Goal: Information Seeking & Learning: Find specific fact

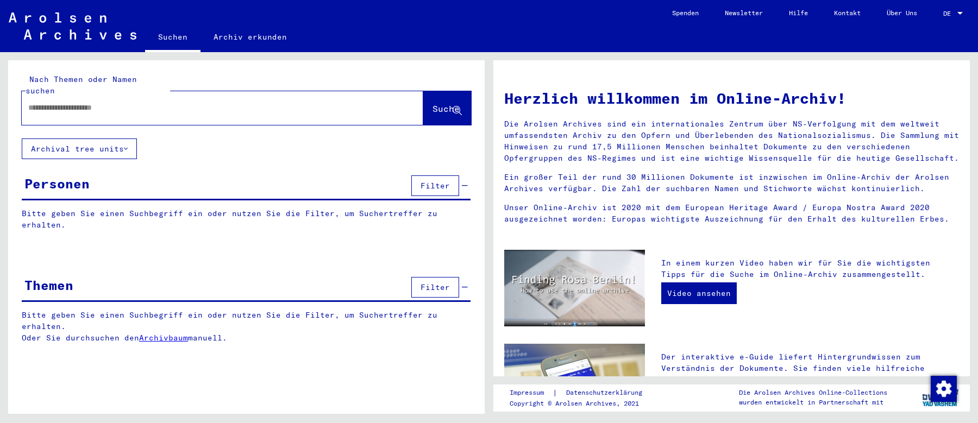
type input "**********"
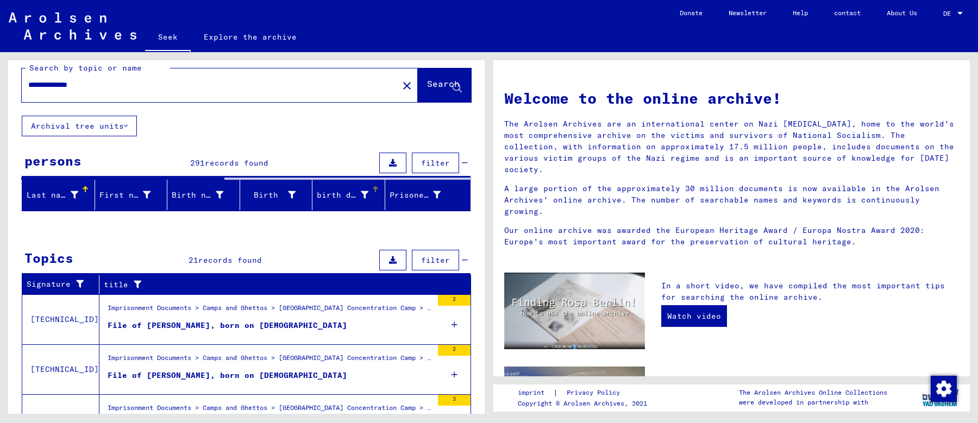
scroll to position [17, 0]
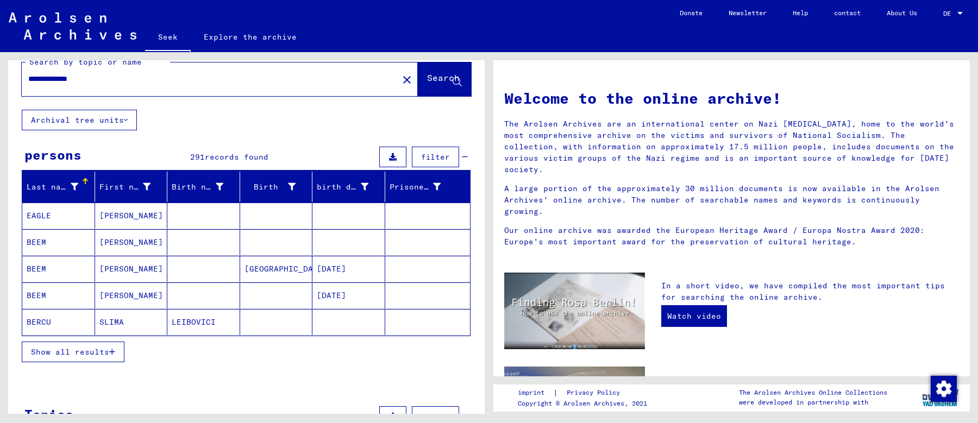
click at [91, 348] on font "Show all results" at bounding box center [70, 352] width 78 height 10
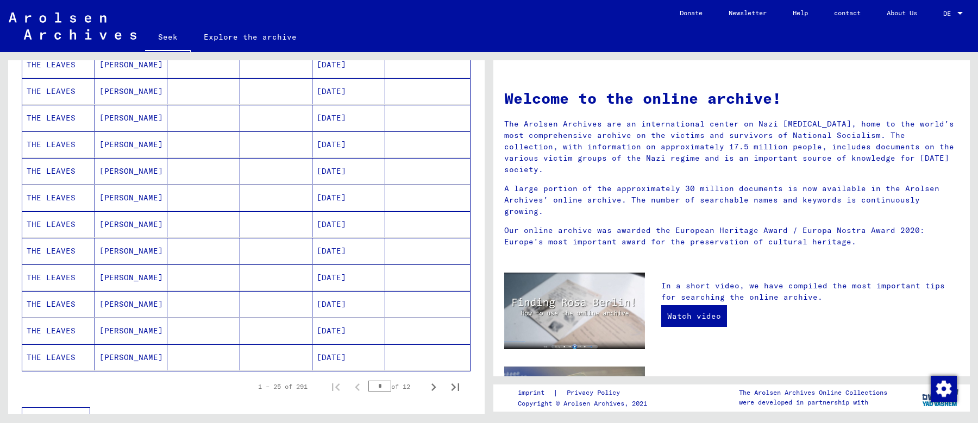
scroll to position [517, 0]
drag, startPoint x: 433, startPoint y: 378, endPoint x: 416, endPoint y: 370, distance: 18.7
click at [433, 378] on icon "Next page" at bounding box center [433, 385] width 15 height 15
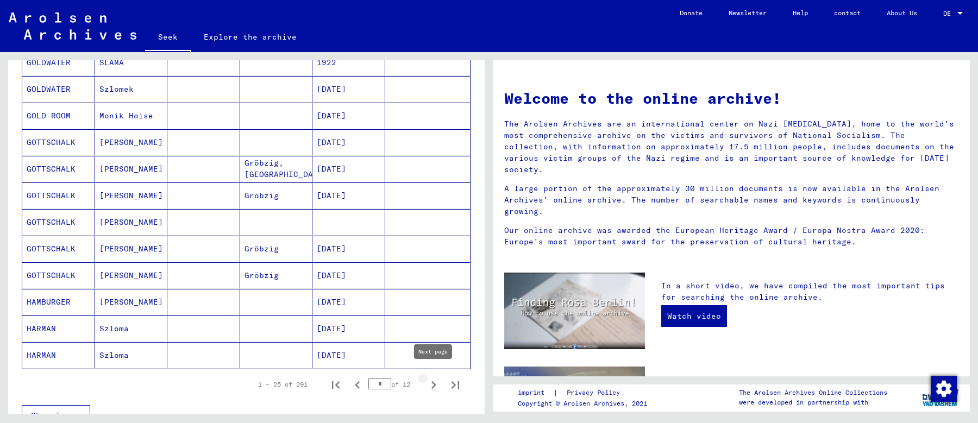
click at [429, 378] on icon "Next page" at bounding box center [433, 385] width 15 height 15
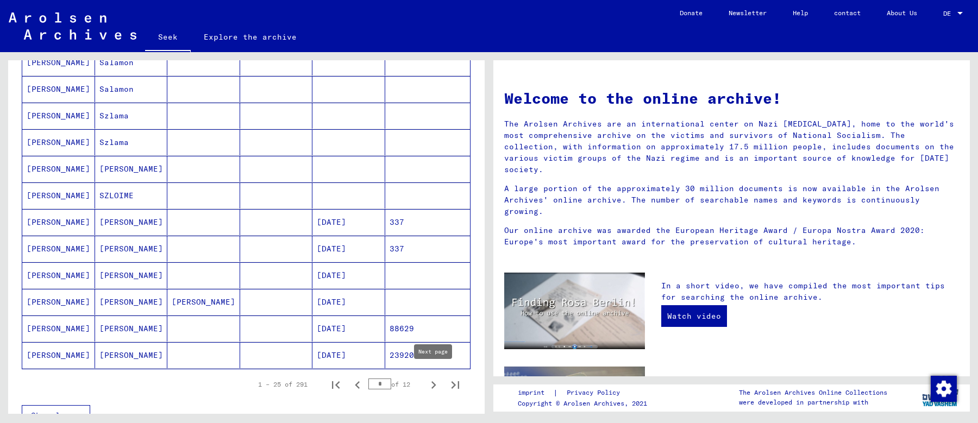
click at [429, 378] on icon "Next page" at bounding box center [433, 385] width 15 height 15
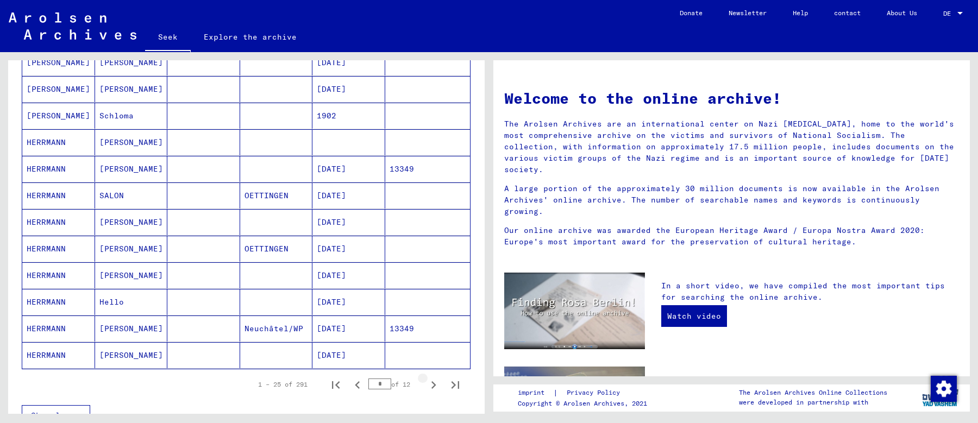
click at [429, 378] on icon "Next page" at bounding box center [433, 385] width 15 height 15
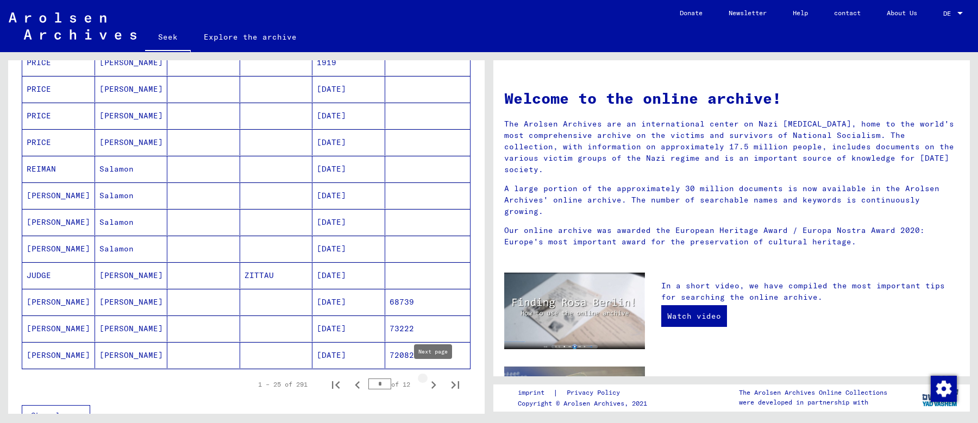
click at [432, 378] on icon "Next page" at bounding box center [433, 385] width 15 height 15
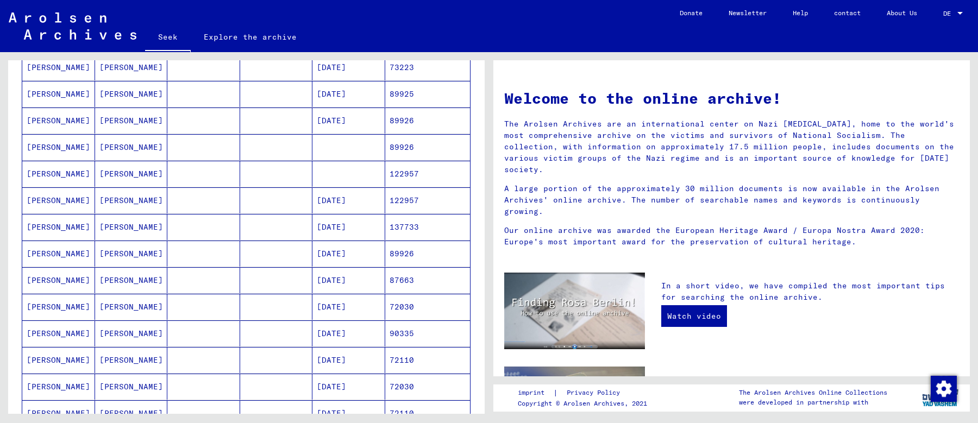
scroll to position [140, 0]
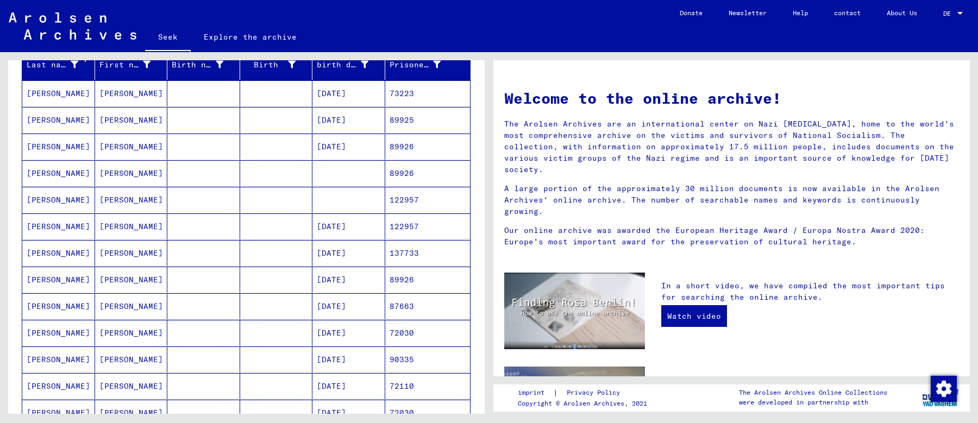
click at [252, 172] on mat-cell at bounding box center [276, 173] width 73 height 26
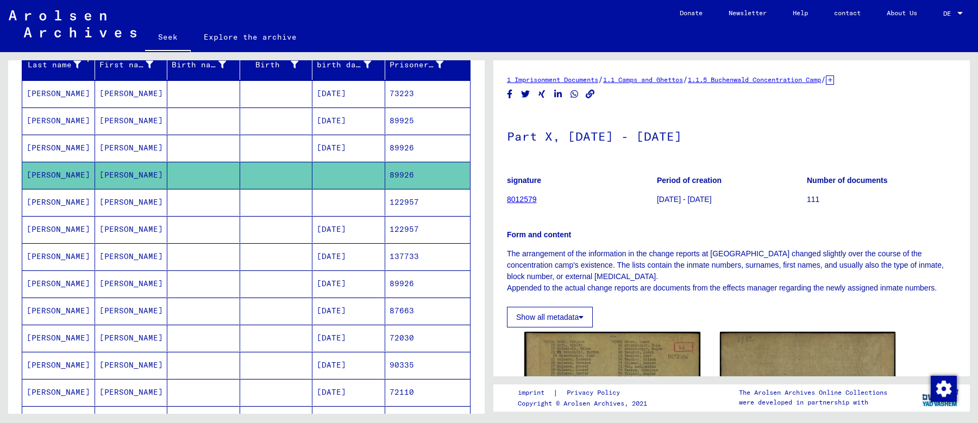
scroll to position [76, 0]
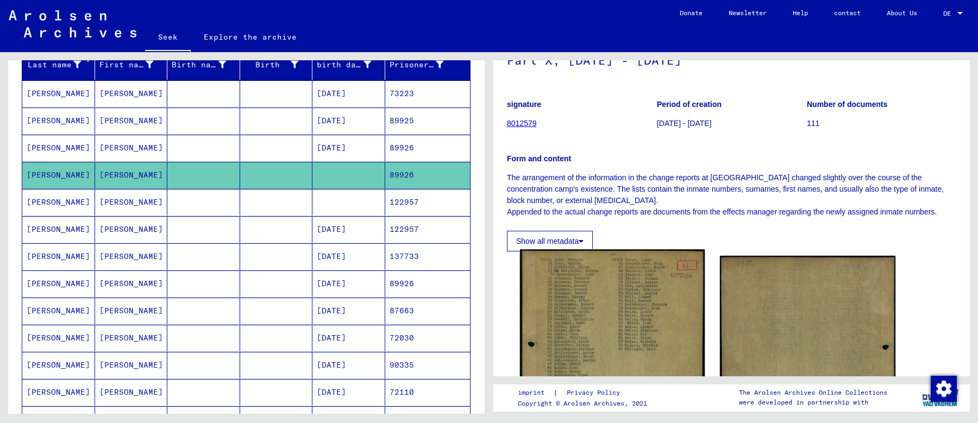
click at [582, 282] on img at bounding box center [612, 378] width 185 height 258
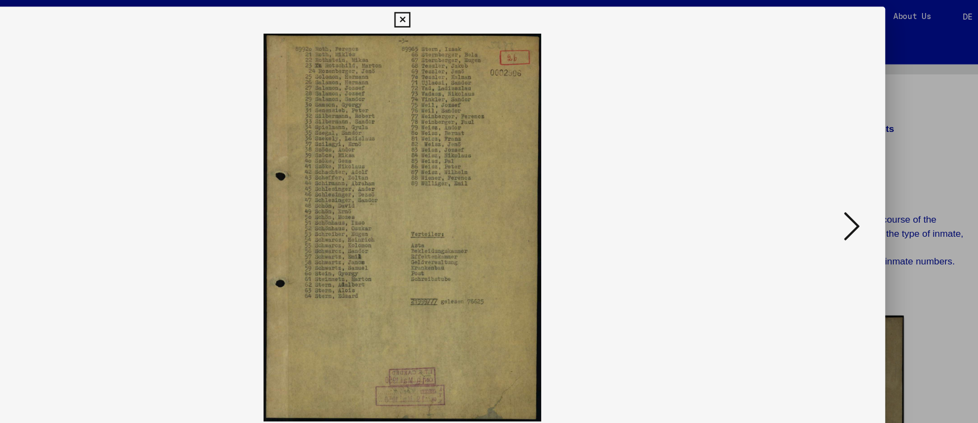
click at [486, 16] on icon at bounding box center [489, 16] width 13 height 13
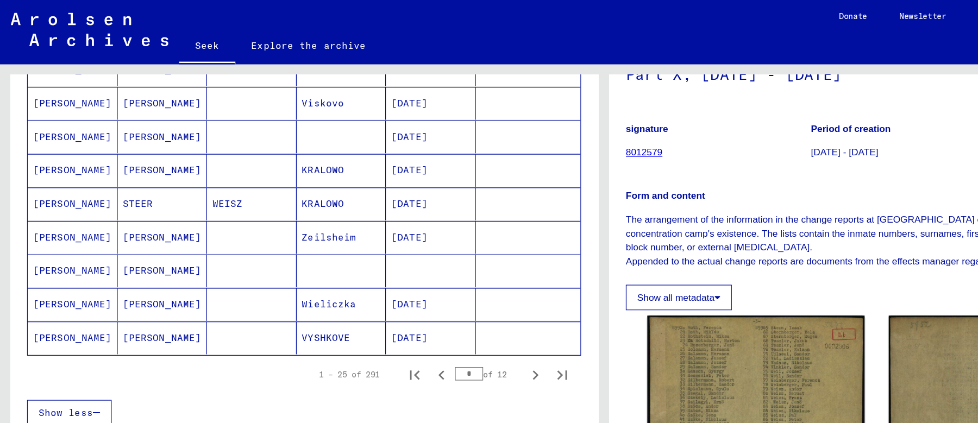
scroll to position [613, 0]
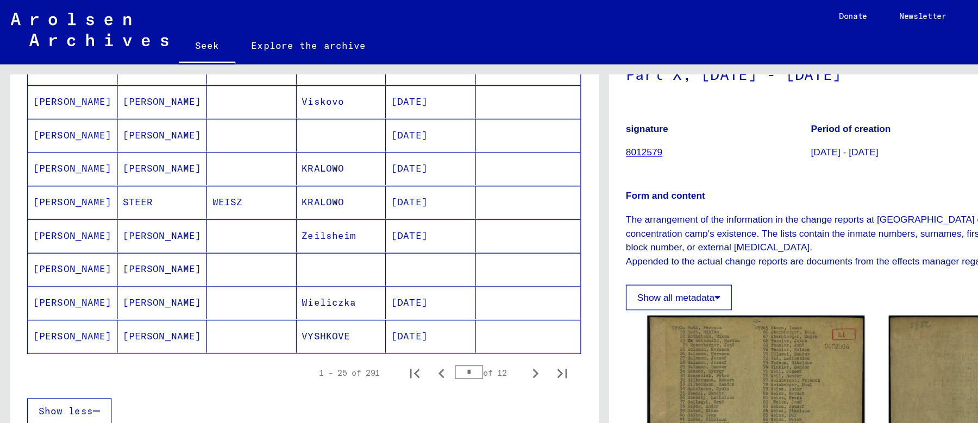
click at [196, 205] on mat-cell at bounding box center [203, 218] width 73 height 27
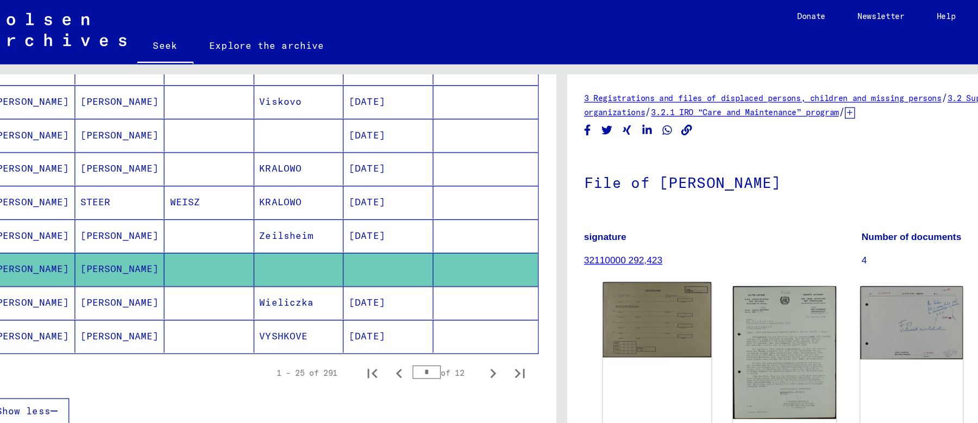
click at [544, 242] on img at bounding box center [566, 259] width 88 height 61
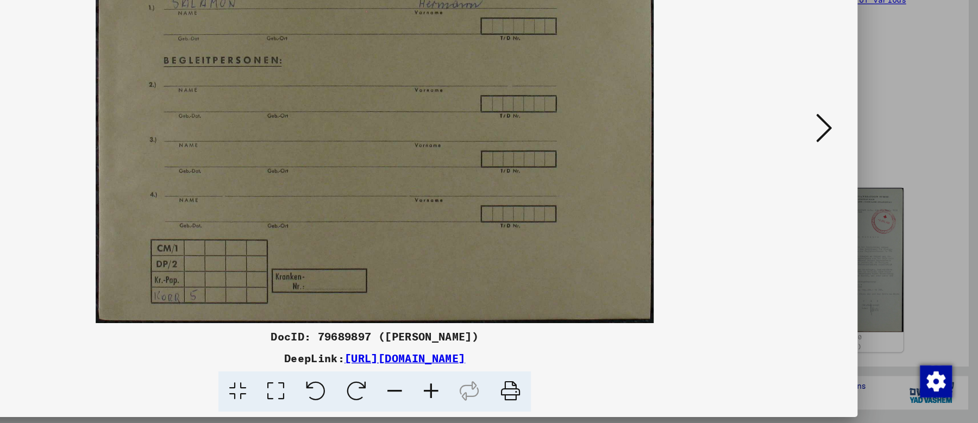
click at [852, 186] on icon at bounding box center [853, 184] width 13 height 26
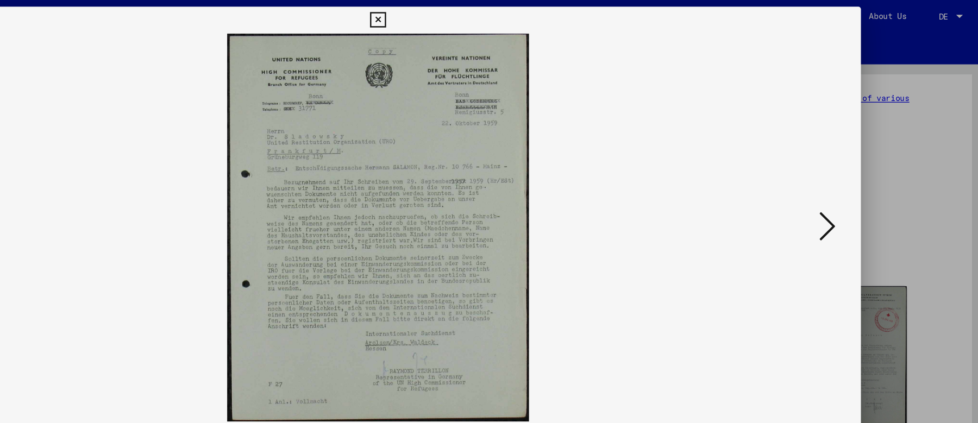
click at [488, 8] on button at bounding box center [488, 16] width 19 height 22
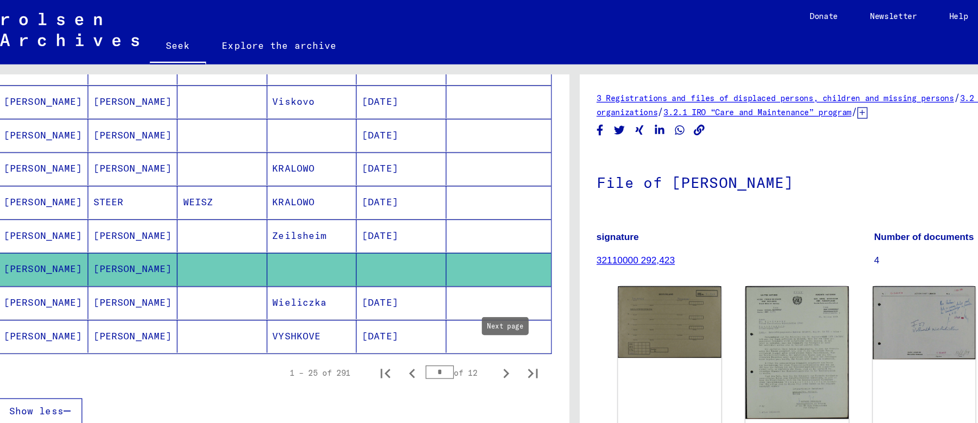
click at [432, 295] on icon "Next page" at bounding box center [433, 302] width 15 height 15
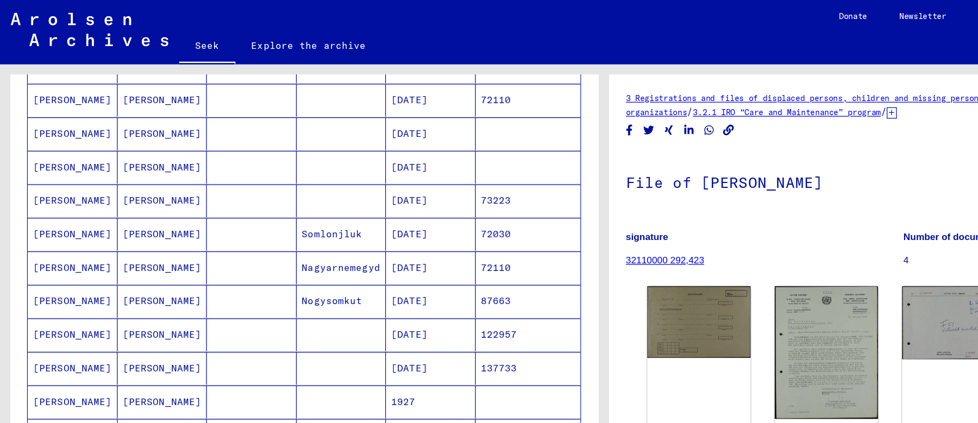
scroll to position [395, 0]
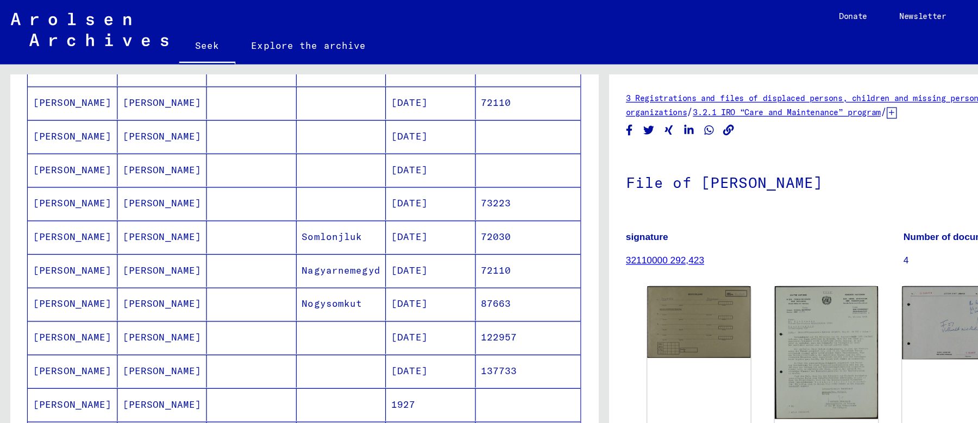
click at [267, 139] on mat-cell at bounding box center [276, 137] width 73 height 27
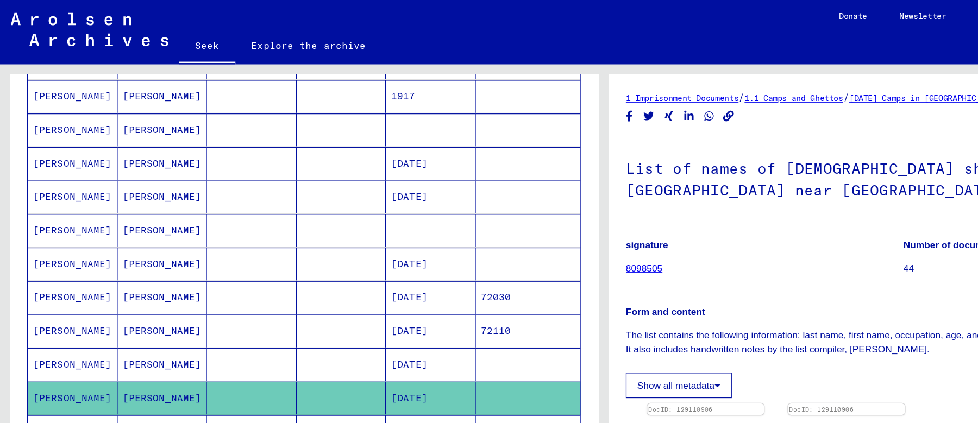
scroll to position [155, 0]
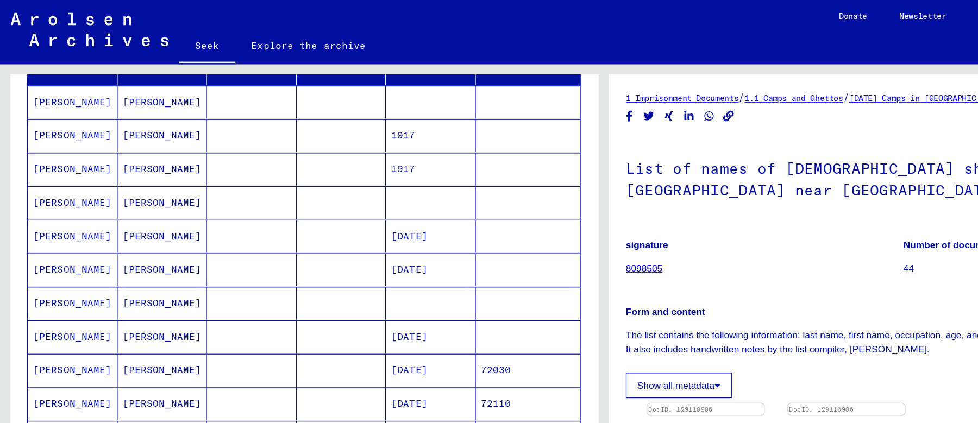
click at [302, 138] on mat-cell at bounding box center [276, 137] width 73 height 27
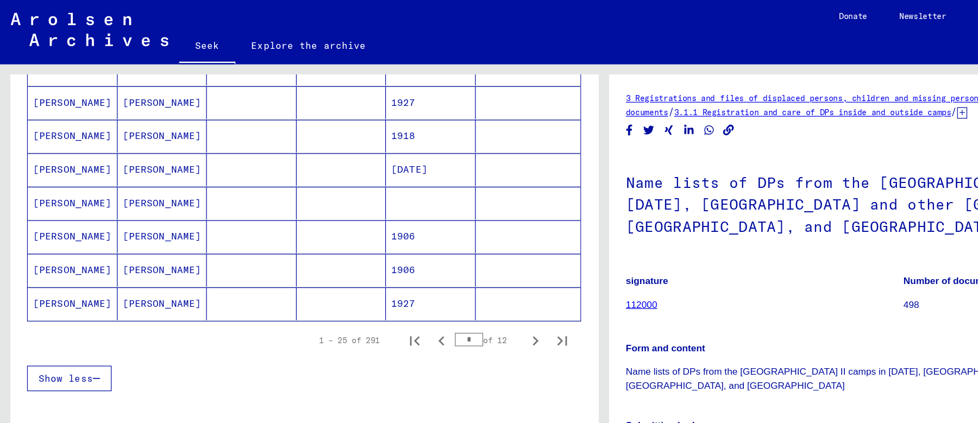
scroll to position [665, 0]
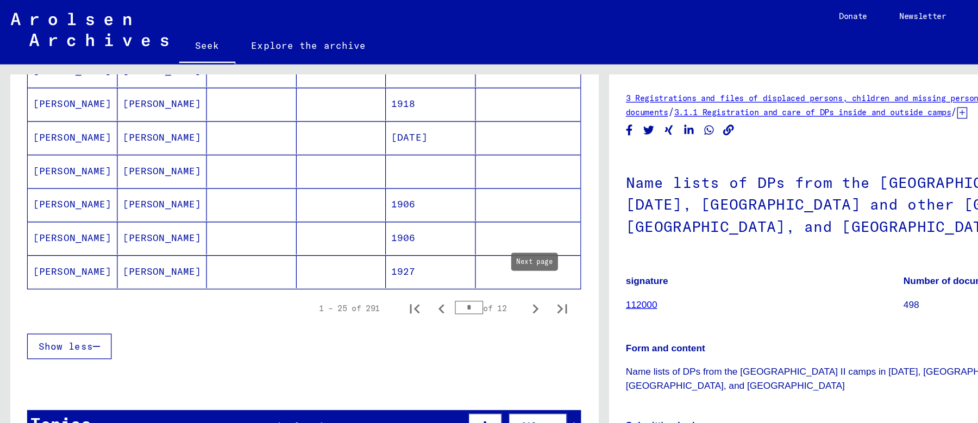
click at [431, 243] on icon "Next page" at bounding box center [433, 250] width 15 height 15
type input "*"
click at [282, 183] on mat-cell at bounding box center [276, 193] width 73 height 27
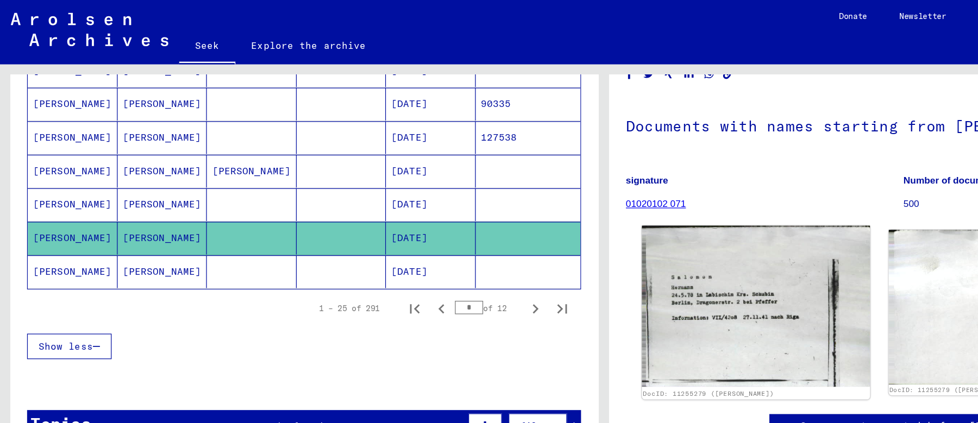
scroll to position [40, 0]
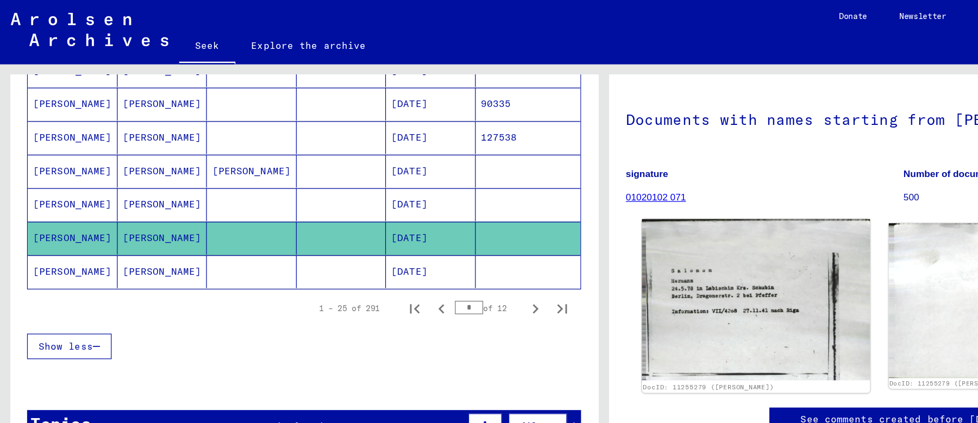
click at [552, 218] on img at bounding box center [612, 243] width 185 height 130
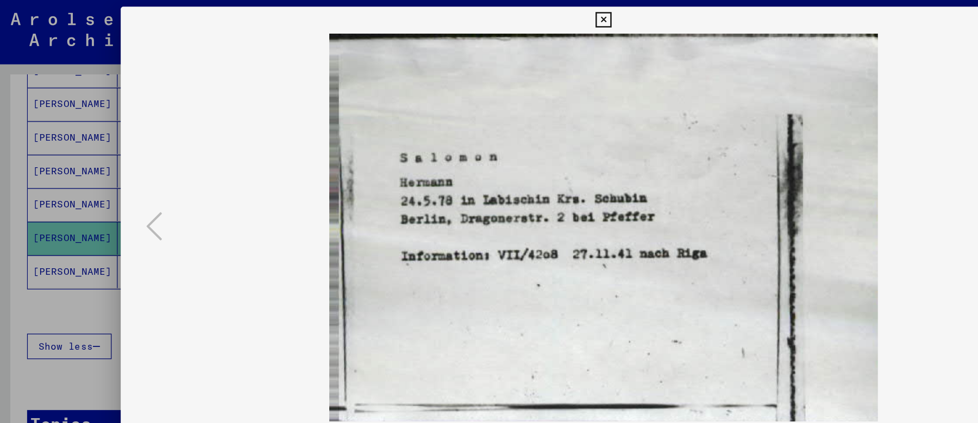
click at [57, 207] on div at bounding box center [489, 211] width 978 height 423
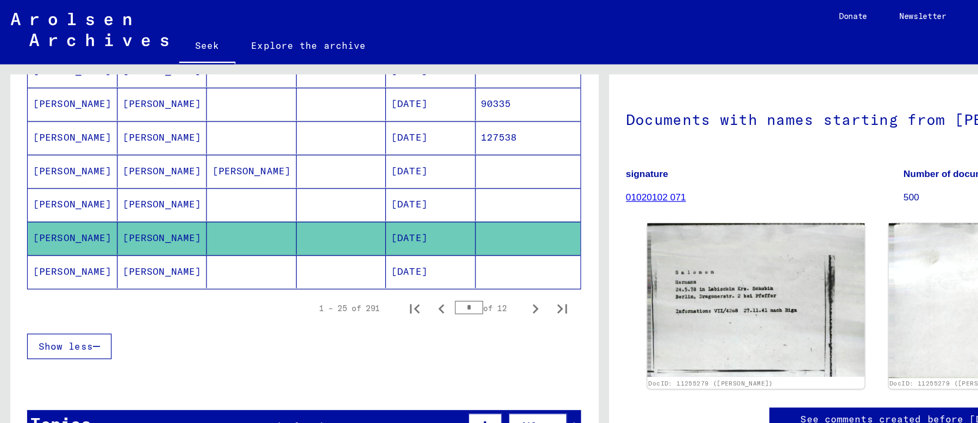
click at [65, 208] on mat-cell "[PERSON_NAME]" at bounding box center [58, 220] width 73 height 27
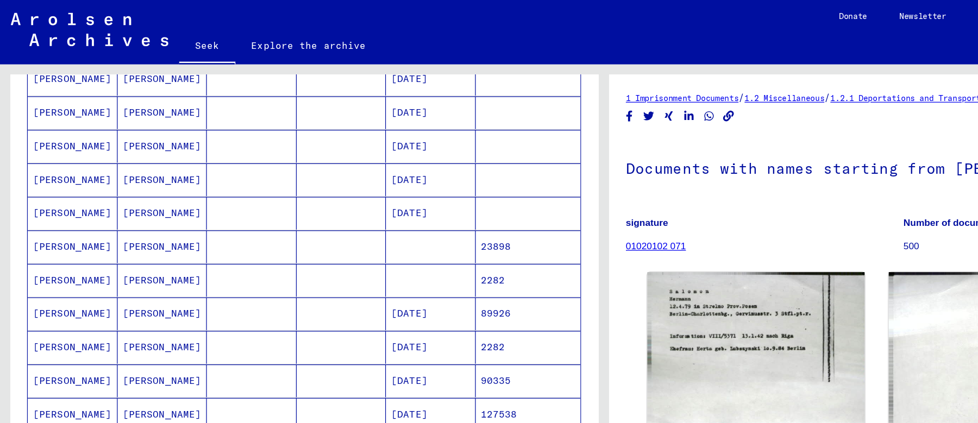
scroll to position [381, 0]
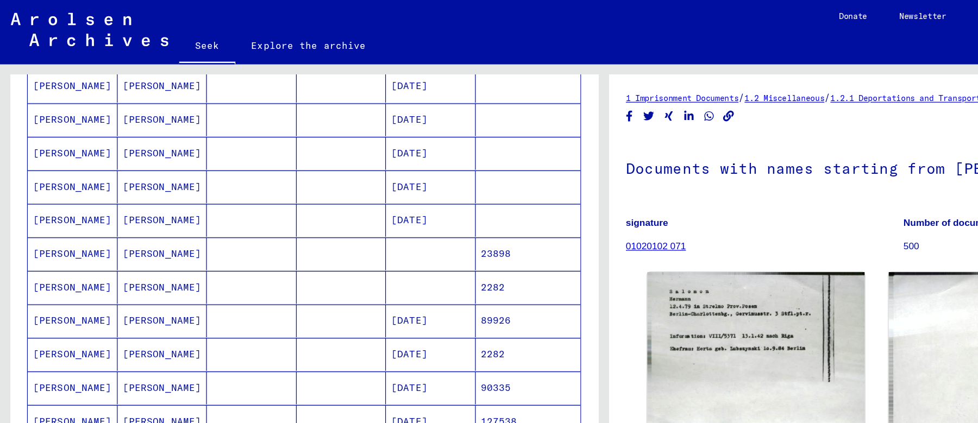
click at [329, 122] on font "[DATE]" at bounding box center [331, 124] width 29 height 10
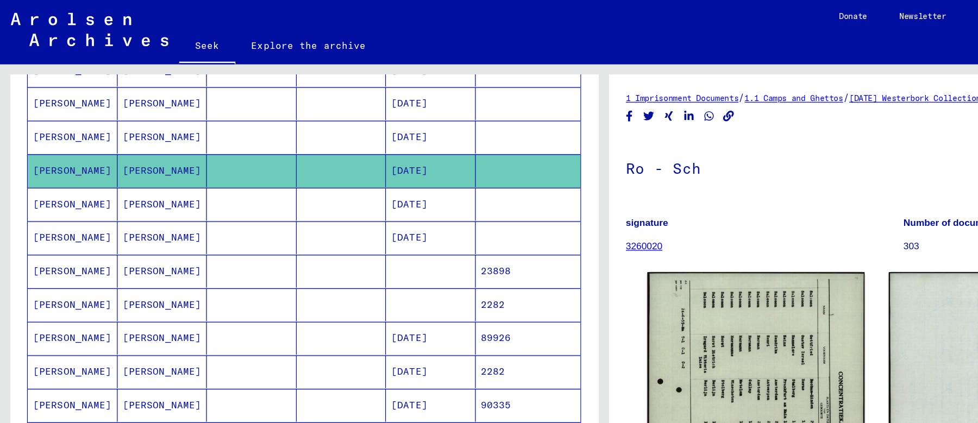
scroll to position [364, 0]
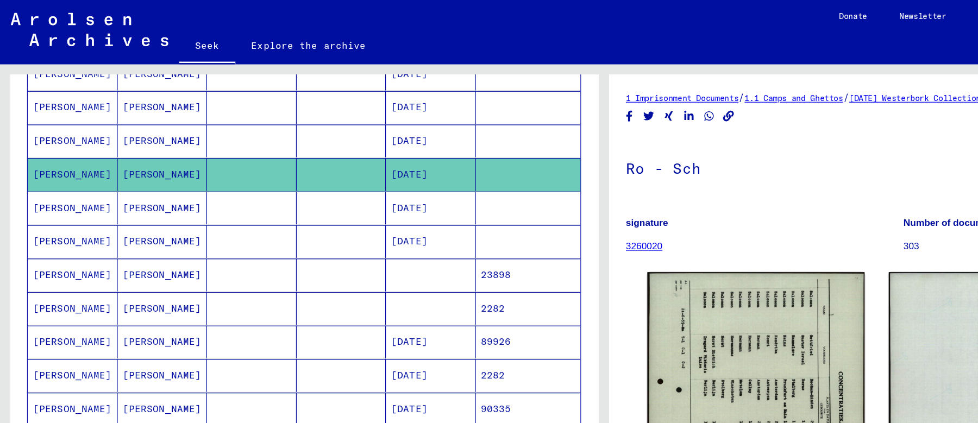
click at [330, 110] on font "[DATE]" at bounding box center [331, 114] width 29 height 10
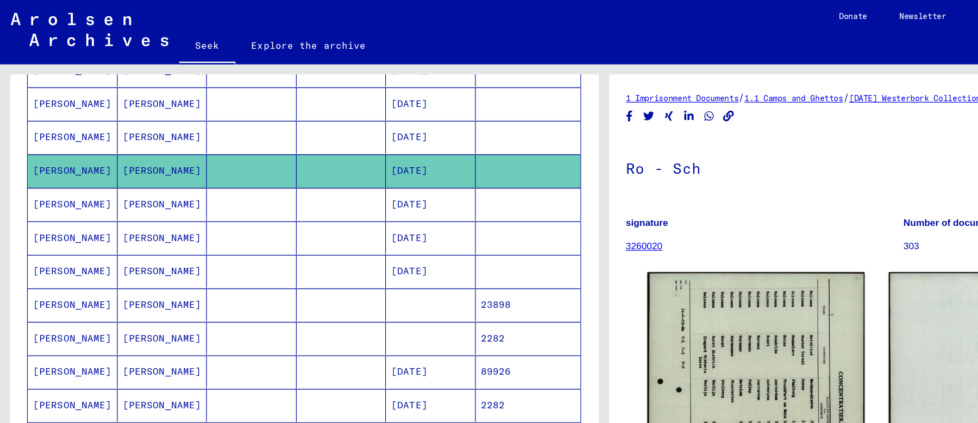
scroll to position [335, 0]
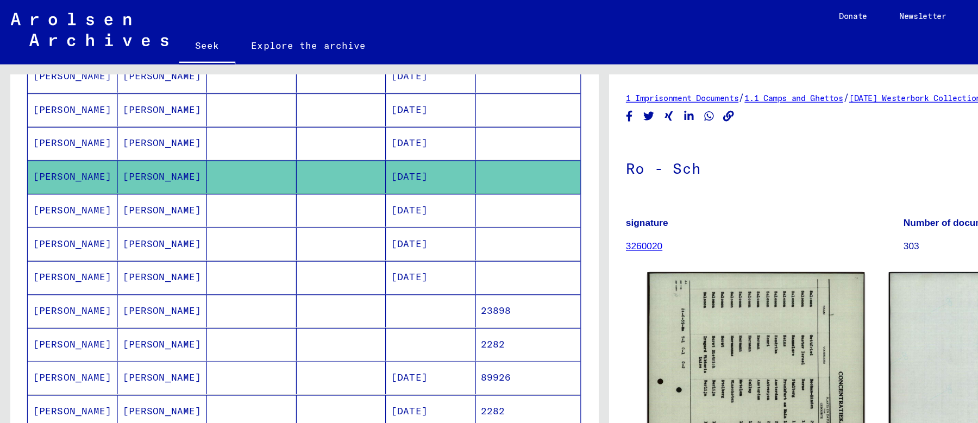
click at [334, 111] on font "[DATE]" at bounding box center [331, 116] width 29 height 10
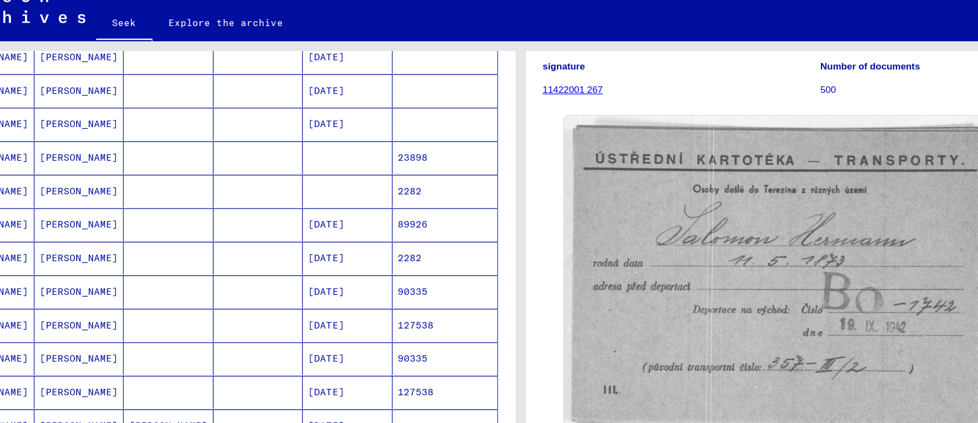
scroll to position [510, 0]
